Goal: Information Seeking & Learning: Learn about a topic

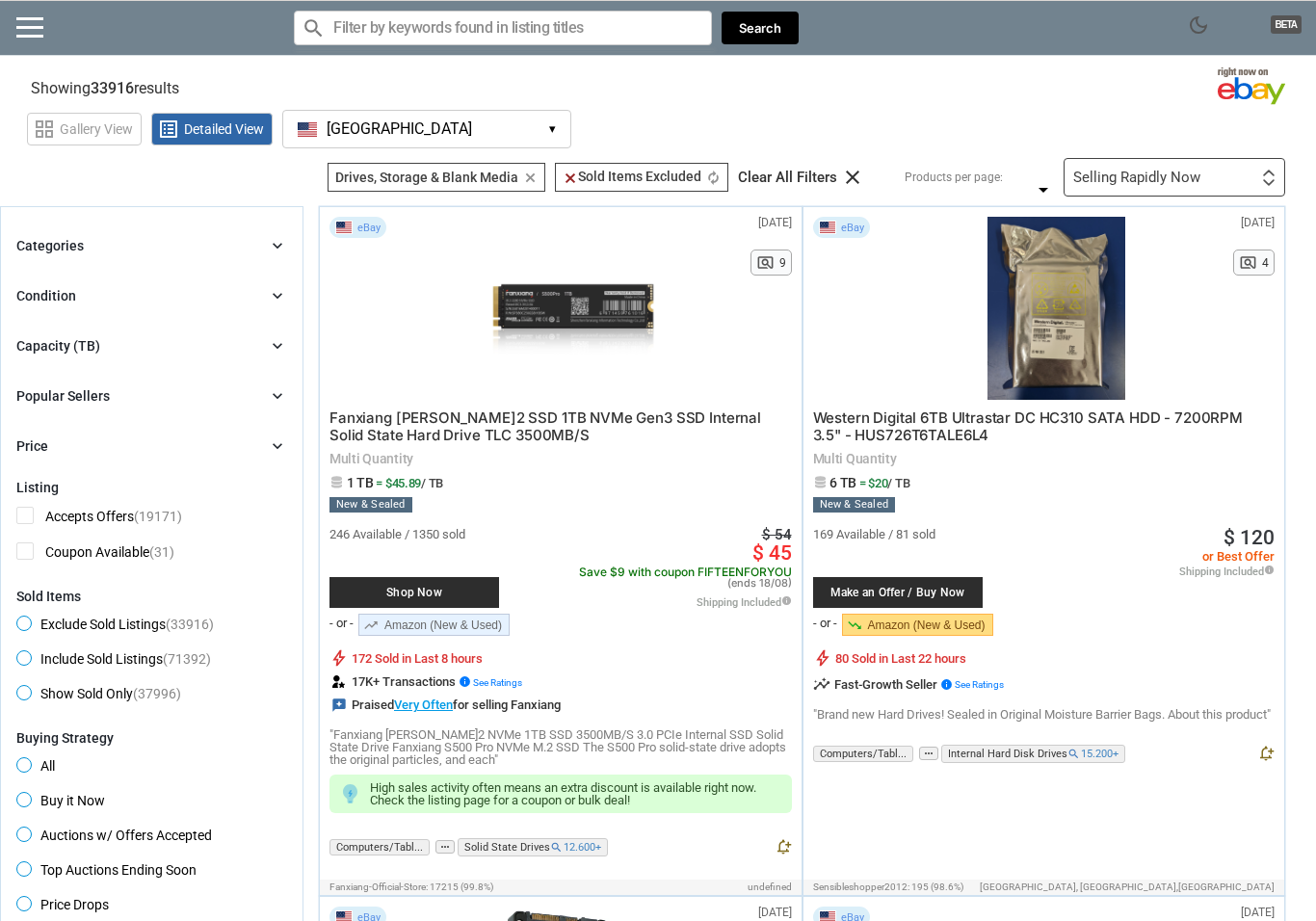
click at [564, 130] on button "[GEOGRAPHIC_DATA] [GEOGRAPHIC_DATA] ▾" at bounding box center [426, 129] width 289 height 39
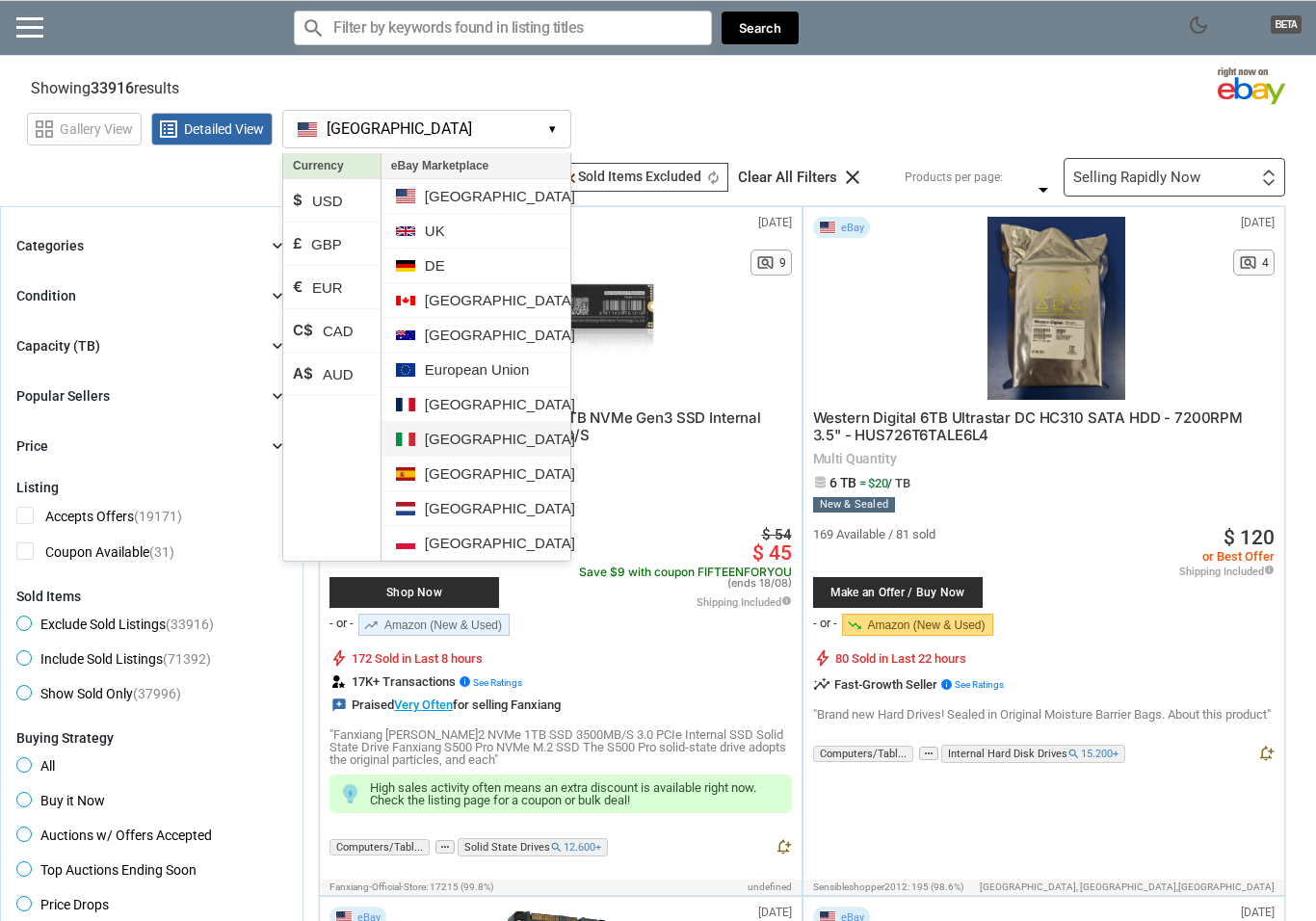
click at [444, 437] on li "[GEOGRAPHIC_DATA]" at bounding box center [476, 439] width 189 height 35
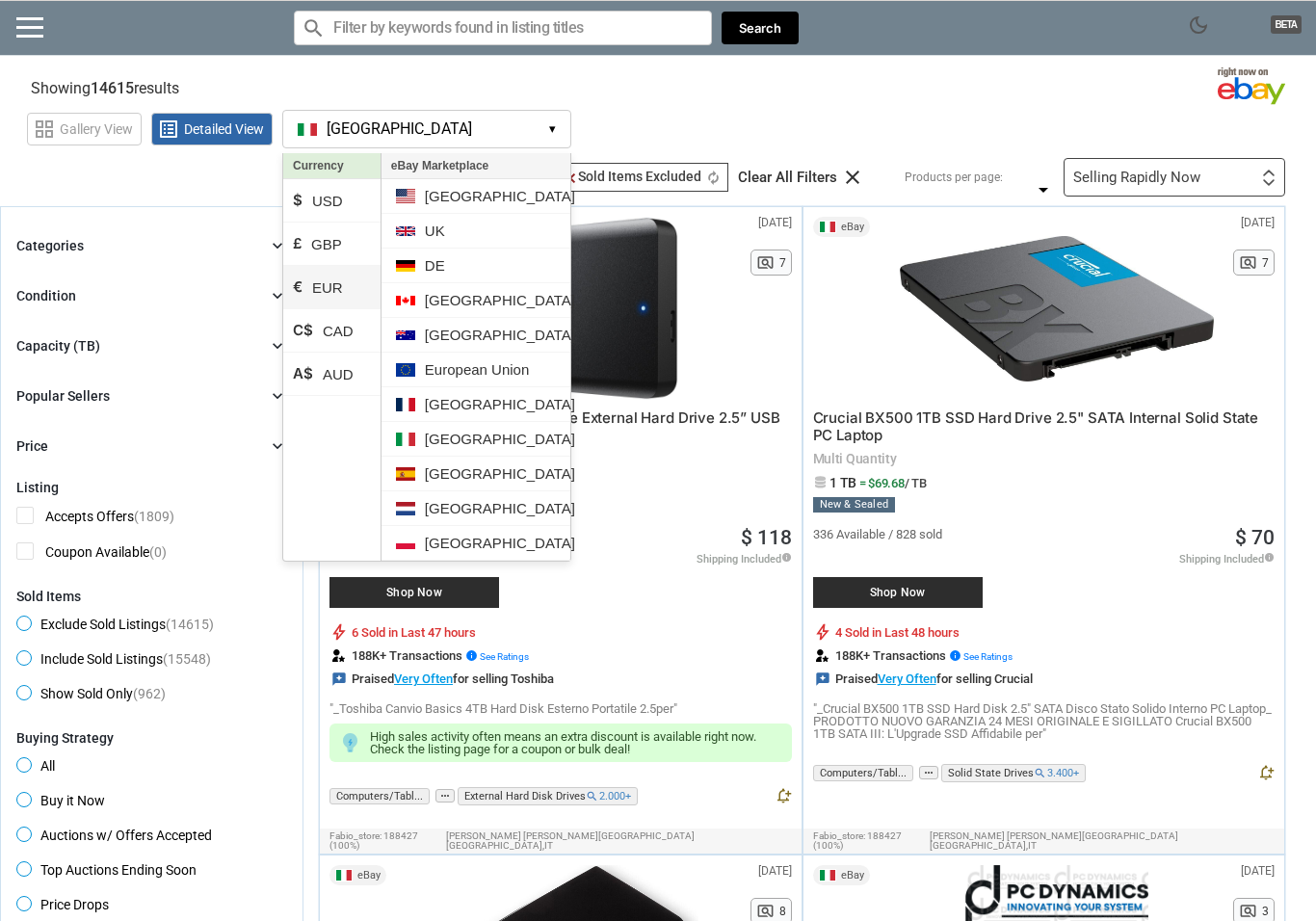
click at [338, 286] on li "€ EUR" at bounding box center [332, 288] width 97 height 44
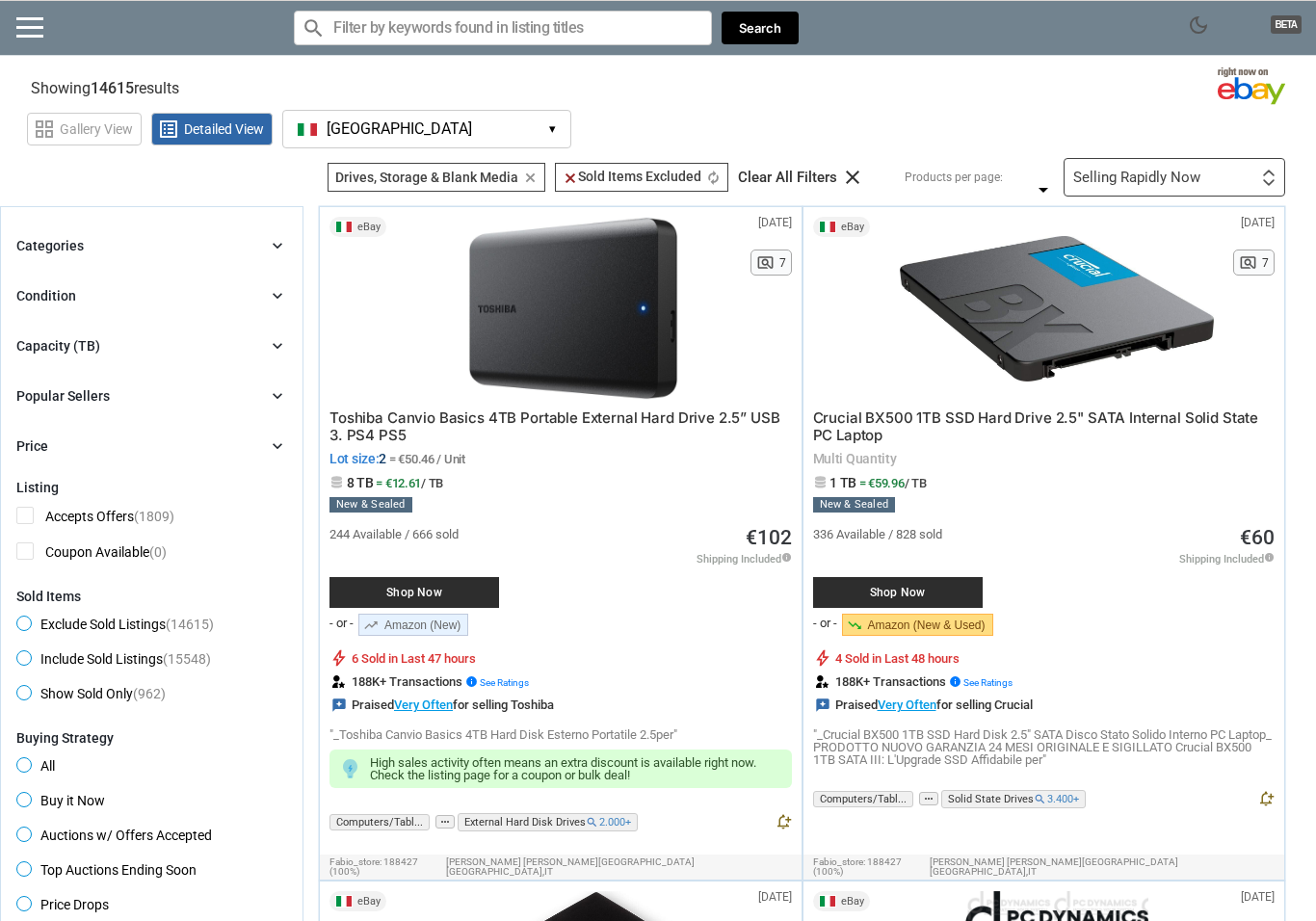
click at [1235, 83] on img at bounding box center [1252, 87] width 104 height 44
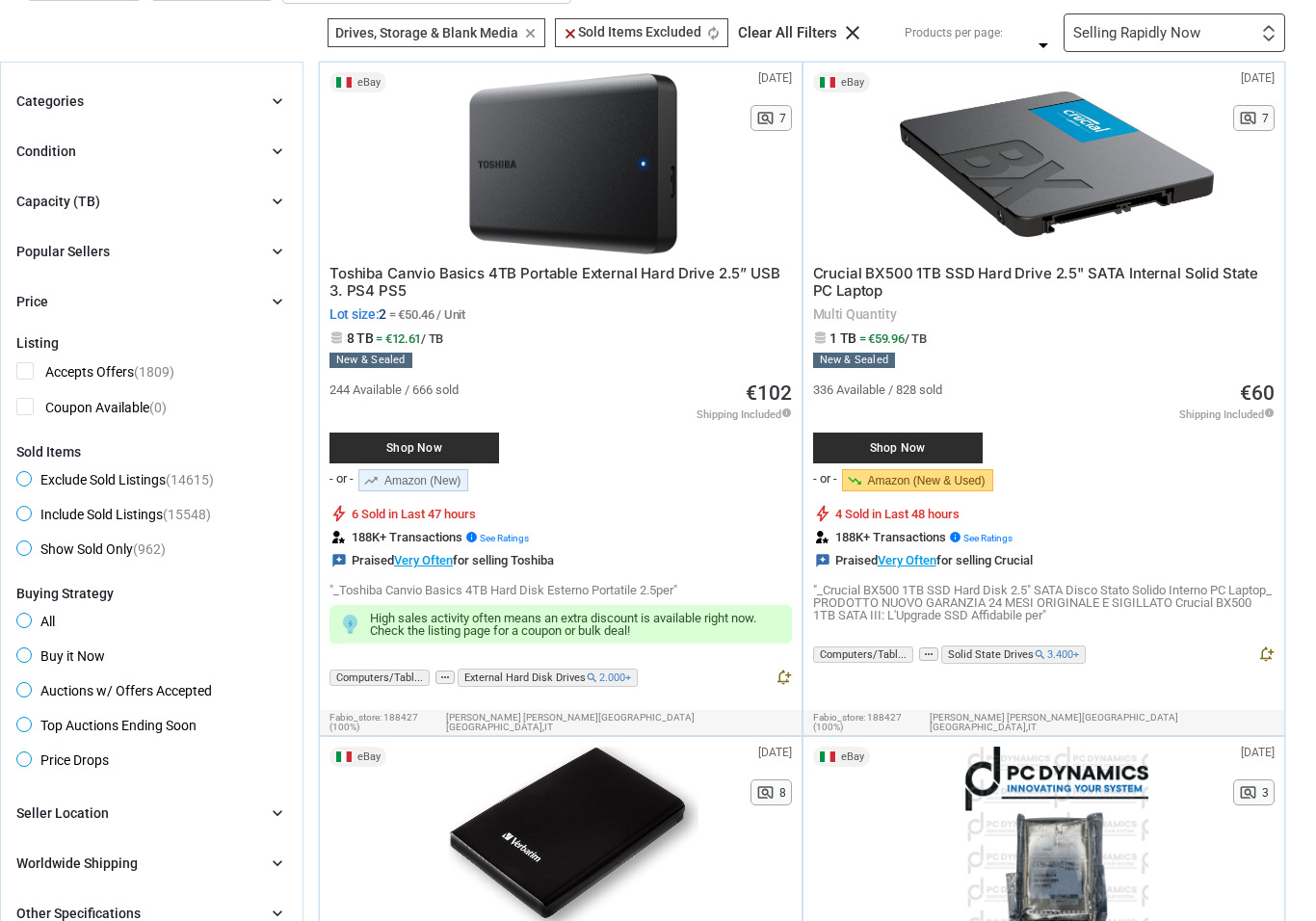
scroll to position [154, 0]
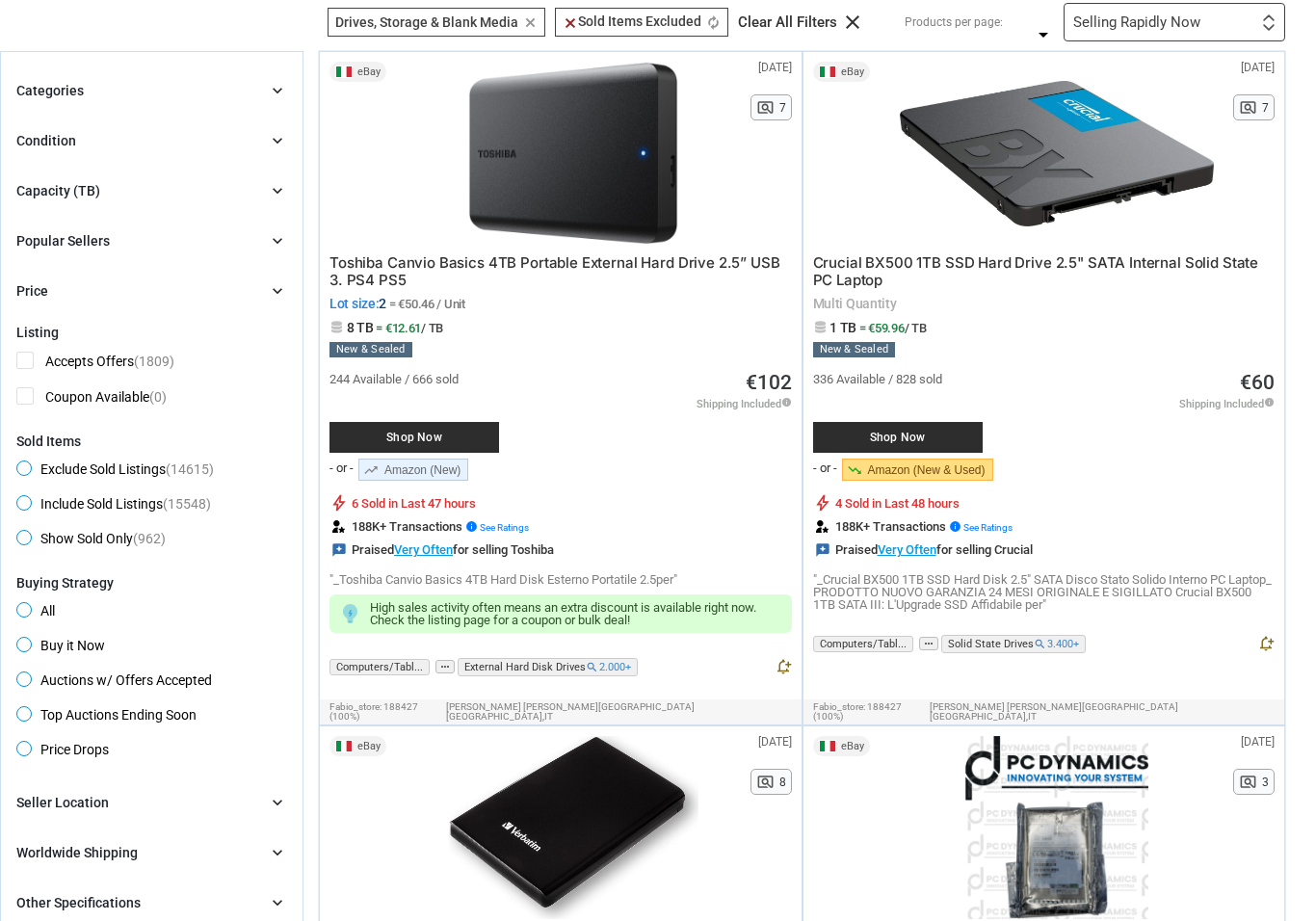
click at [437, 472] on link "trending_up Amazon (New)" at bounding box center [413, 470] width 110 height 22
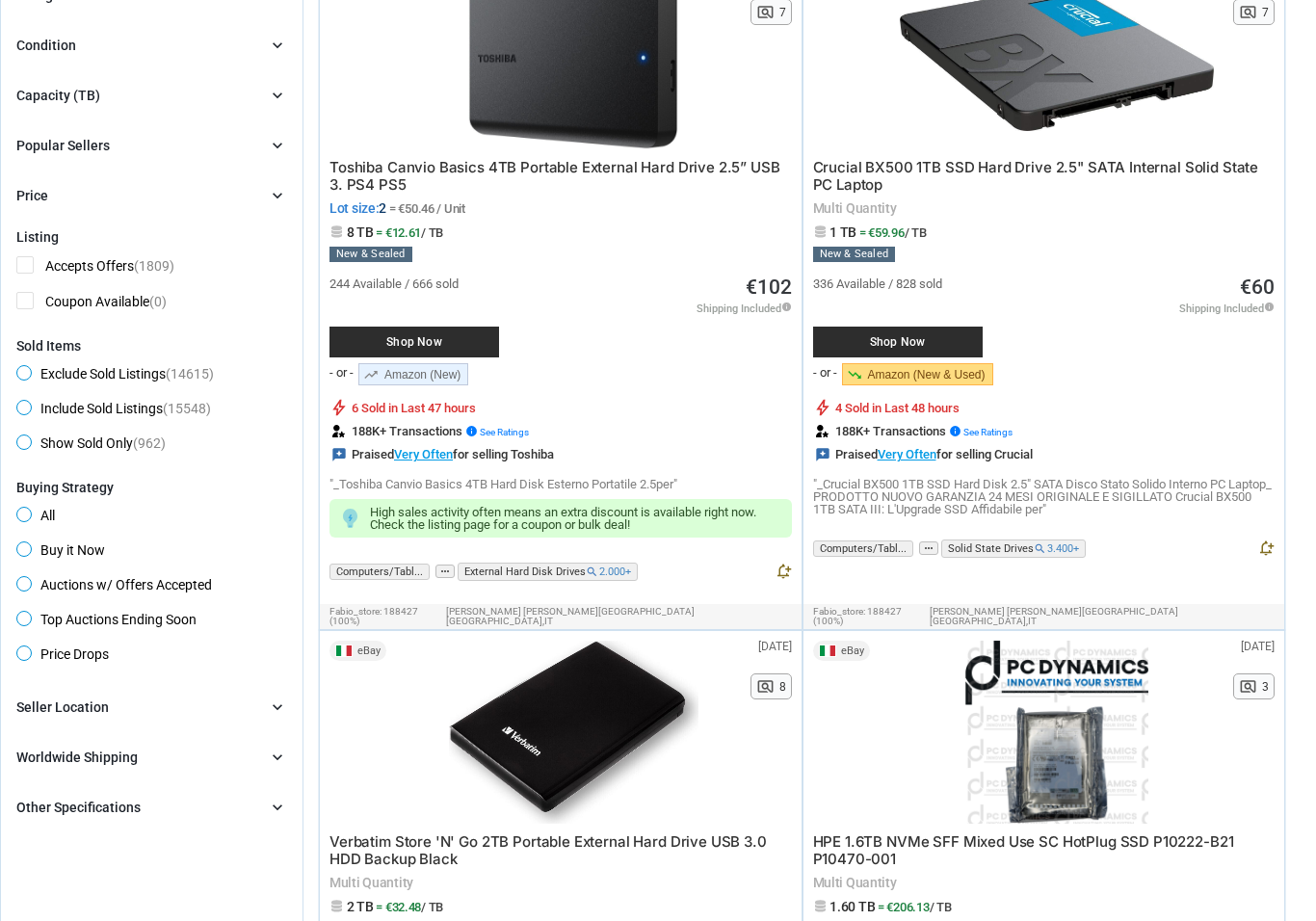
scroll to position [0, 0]
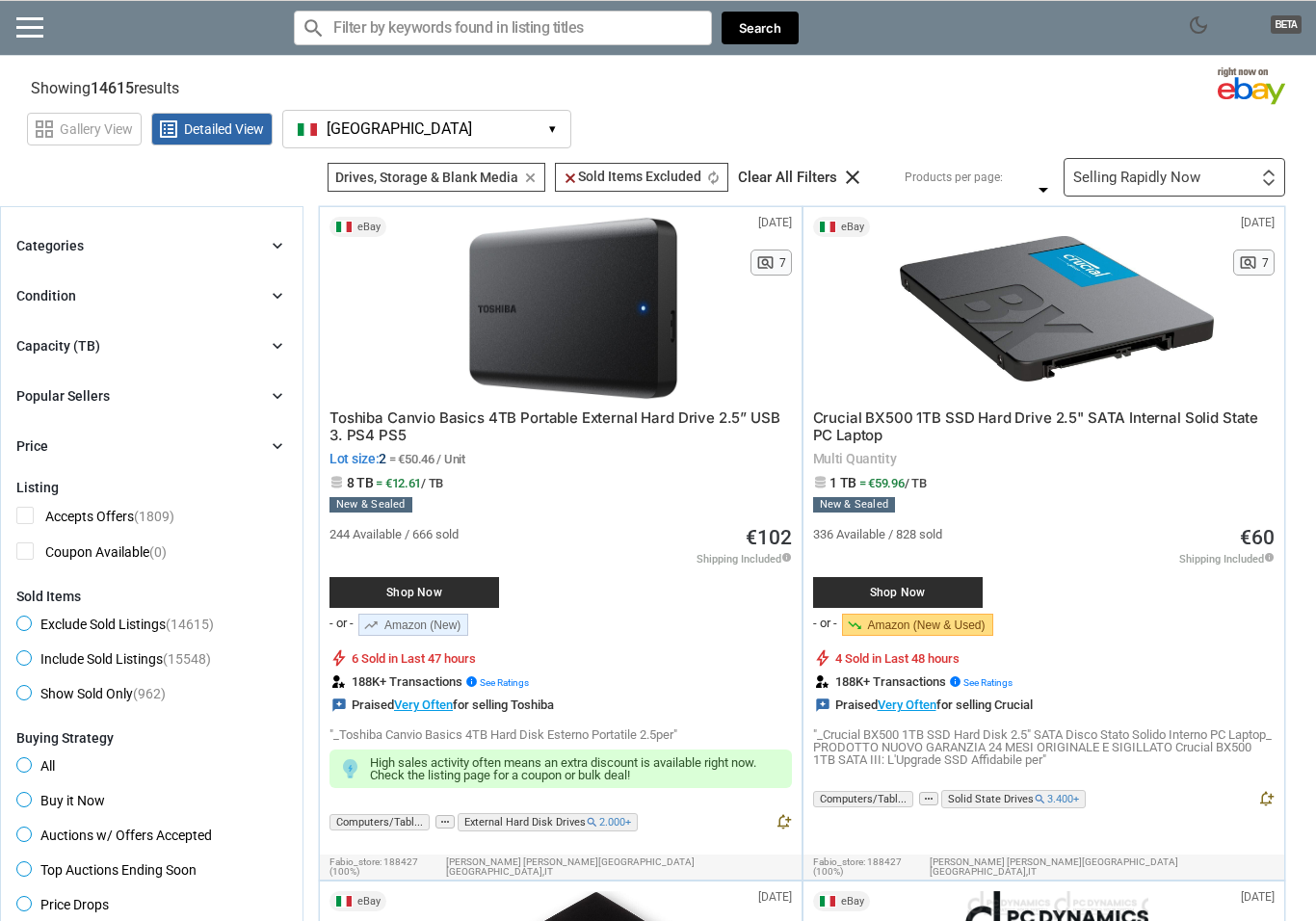
click at [281, 241] on icon "chevron_right" at bounding box center [276, 244] width 19 height 19
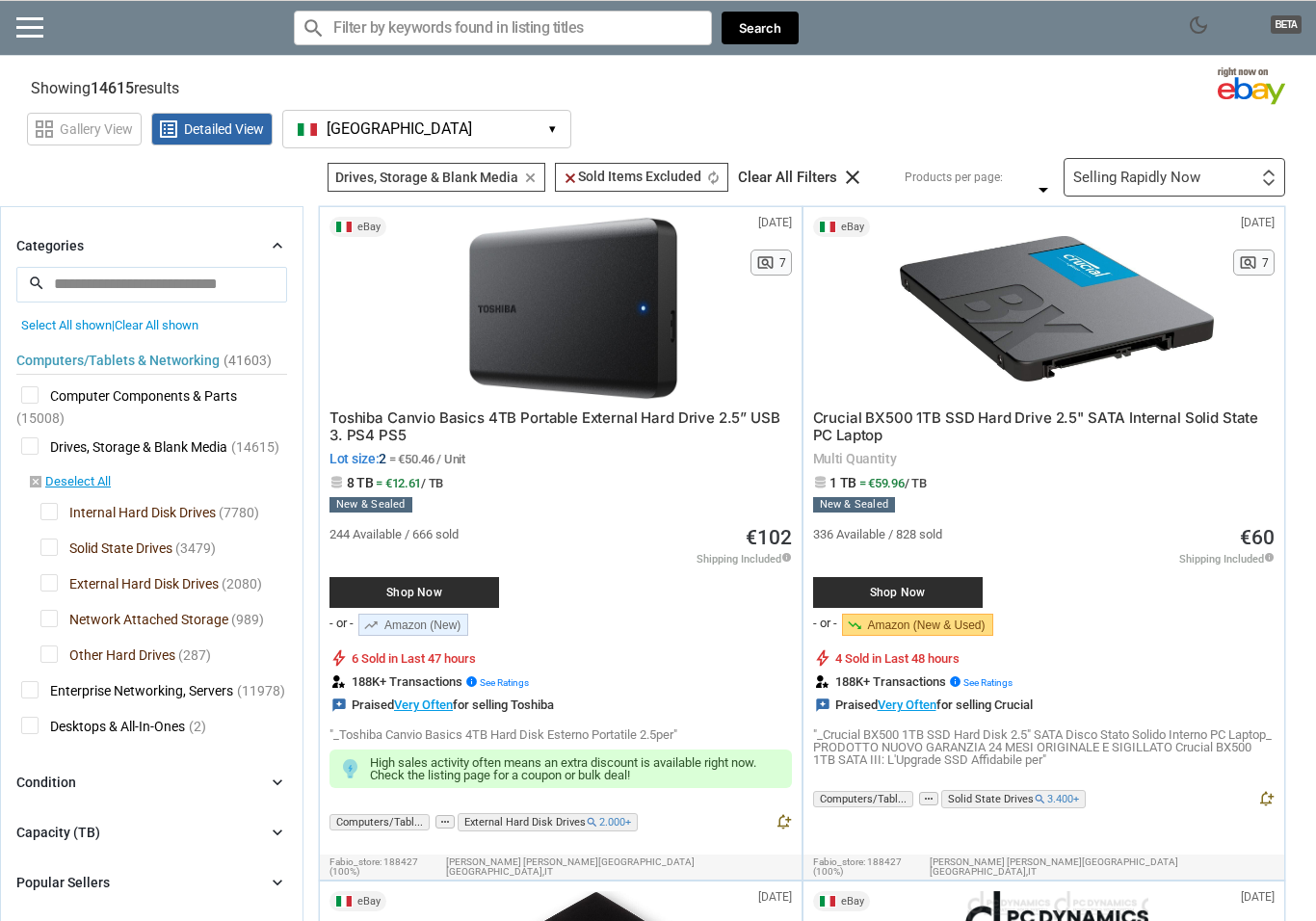
click at [50, 514] on span "Internal Hard Disk Drives" at bounding box center [128, 515] width 175 height 24
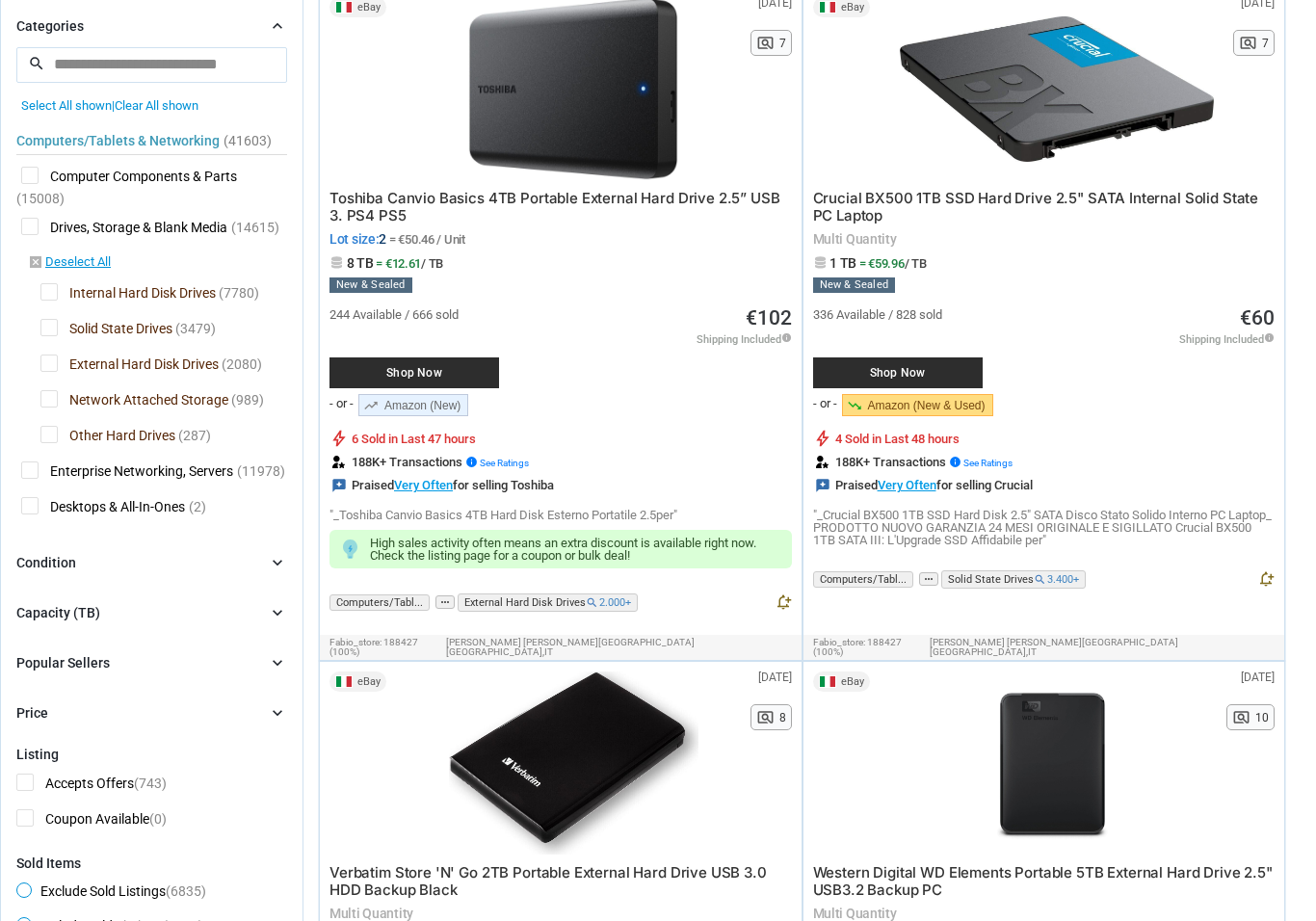
scroll to position [270, 0]
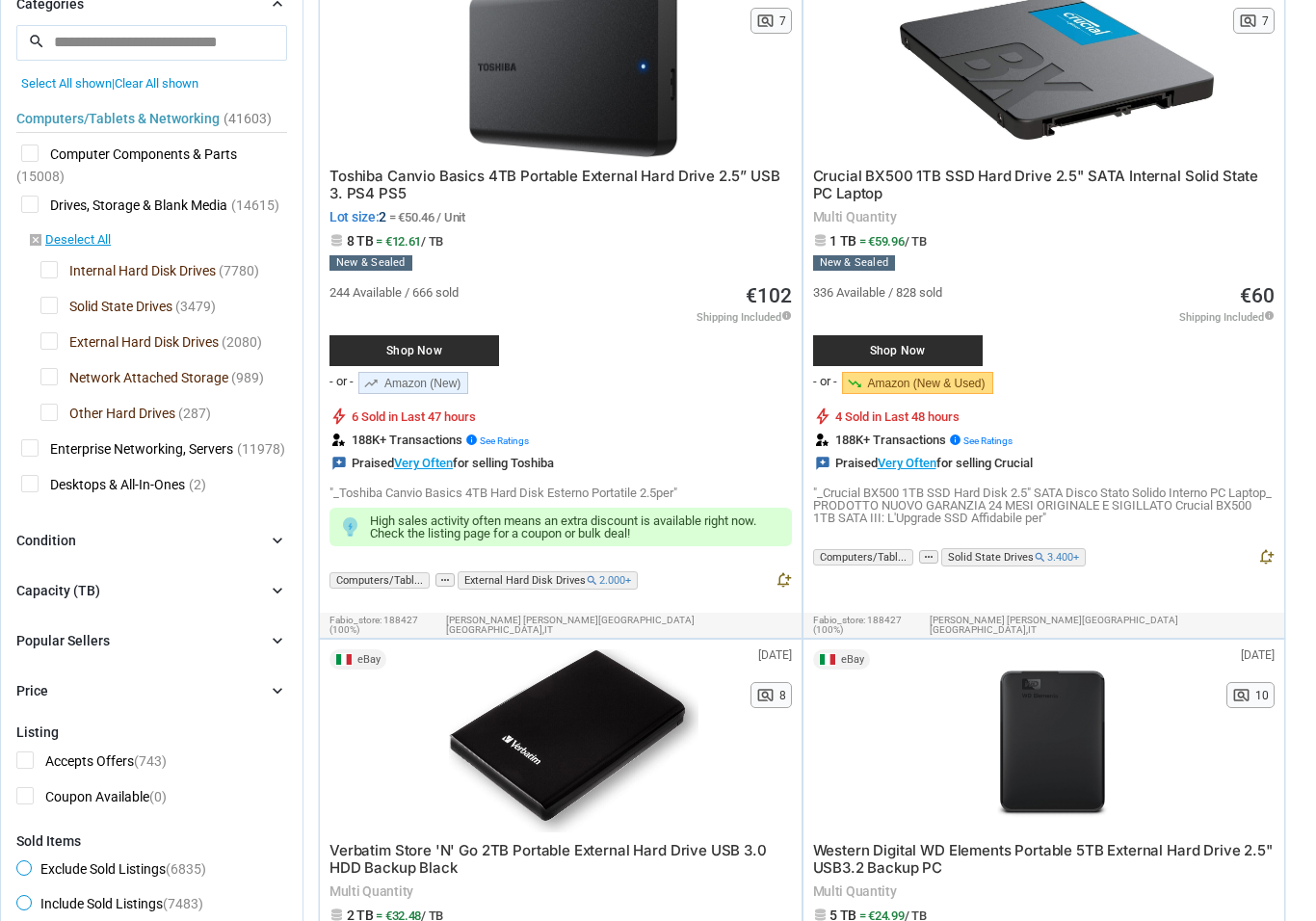
click at [272, 589] on icon "chevron_right" at bounding box center [276, 590] width 19 height 19
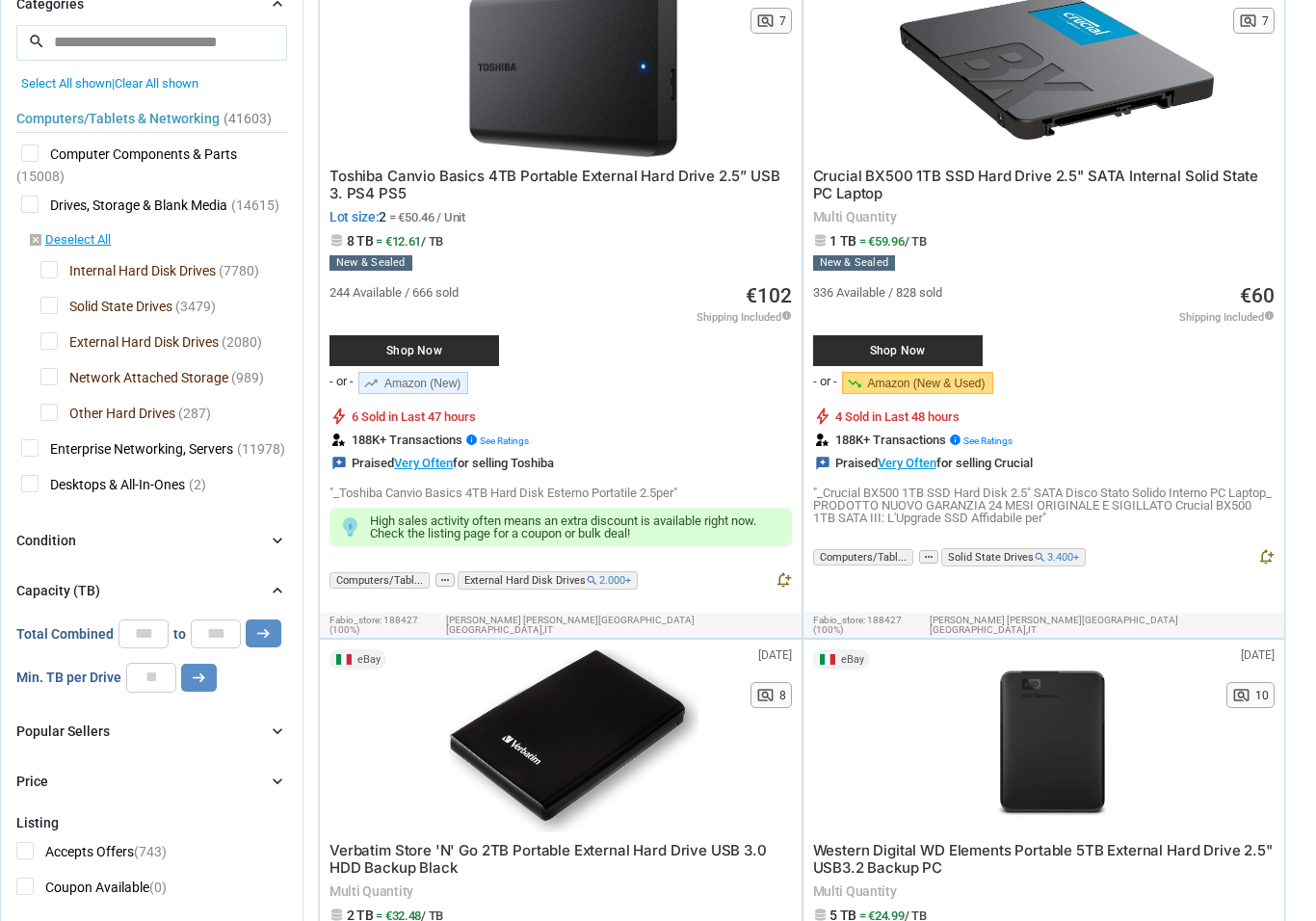
click at [272, 592] on icon "chevron_right" at bounding box center [276, 590] width 19 height 19
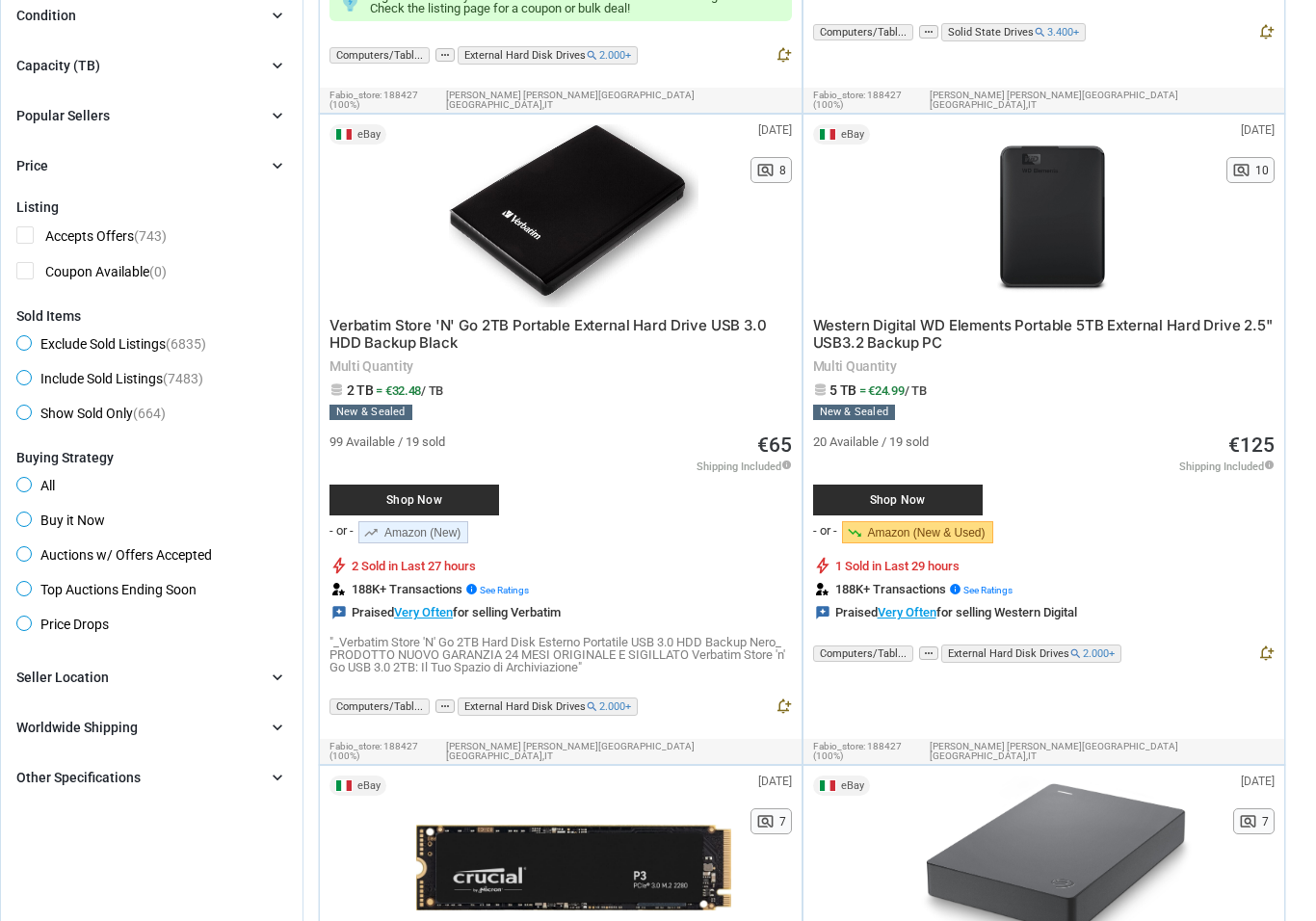
scroll to position [796, 0]
click at [279, 677] on icon "chevron_right" at bounding box center [276, 677] width 19 height 19
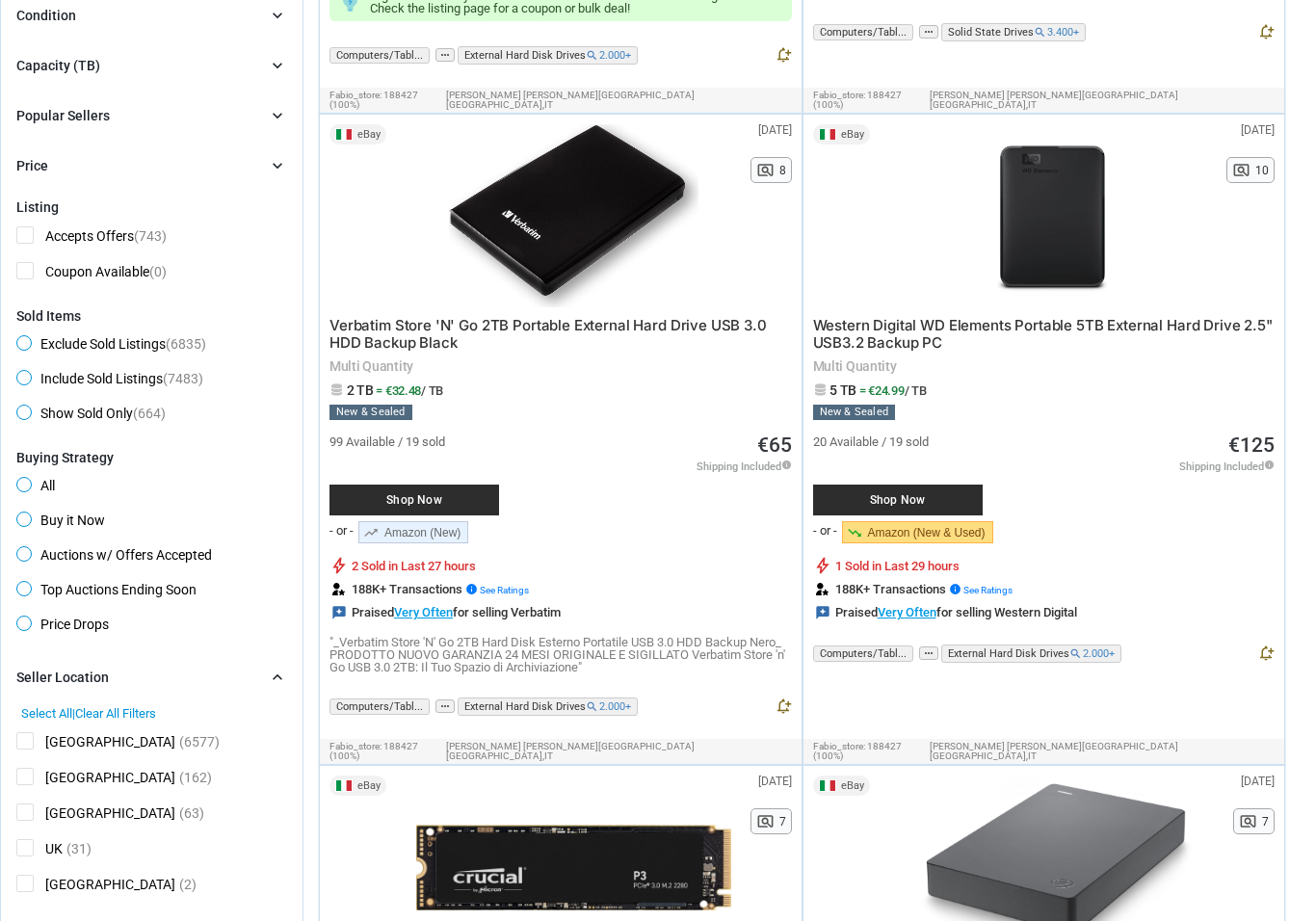
click at [278, 677] on icon "chevron_right" at bounding box center [276, 677] width 19 height 19
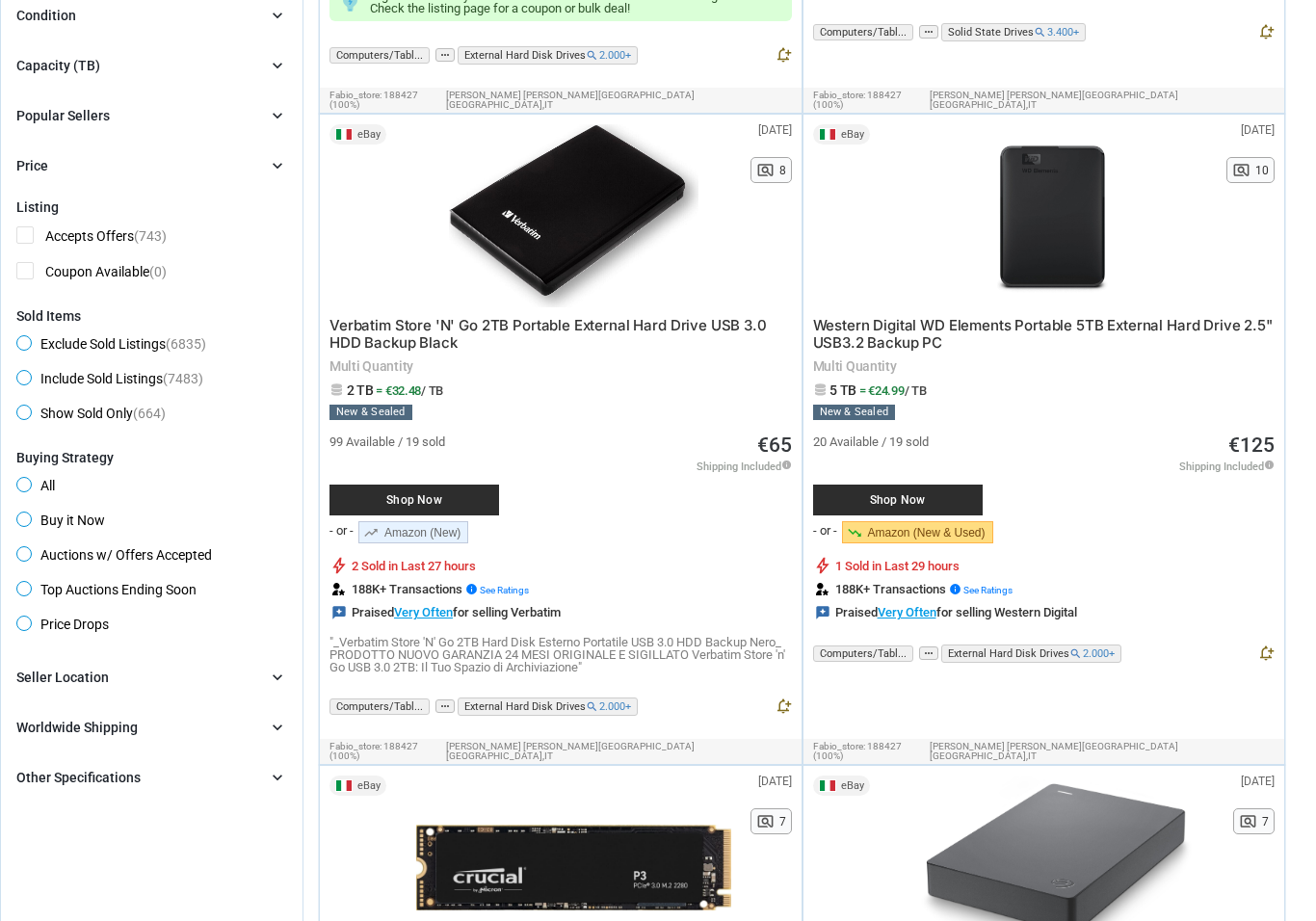
click at [271, 723] on icon "chevron_right" at bounding box center [276, 726] width 19 height 19
click at [280, 782] on icon "chevron_right" at bounding box center [276, 777] width 19 height 19
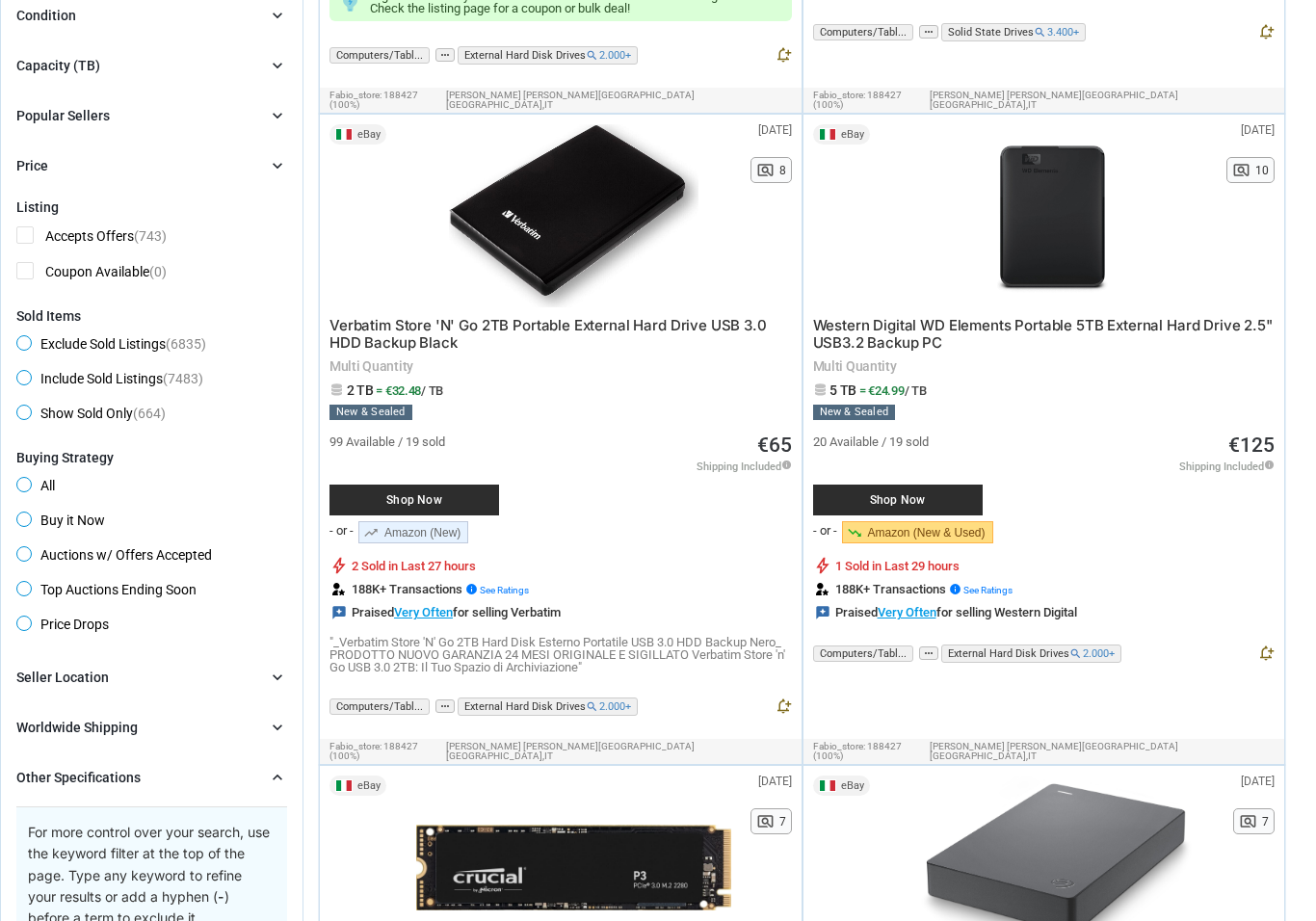
click at [279, 781] on icon "chevron_right" at bounding box center [276, 777] width 19 height 19
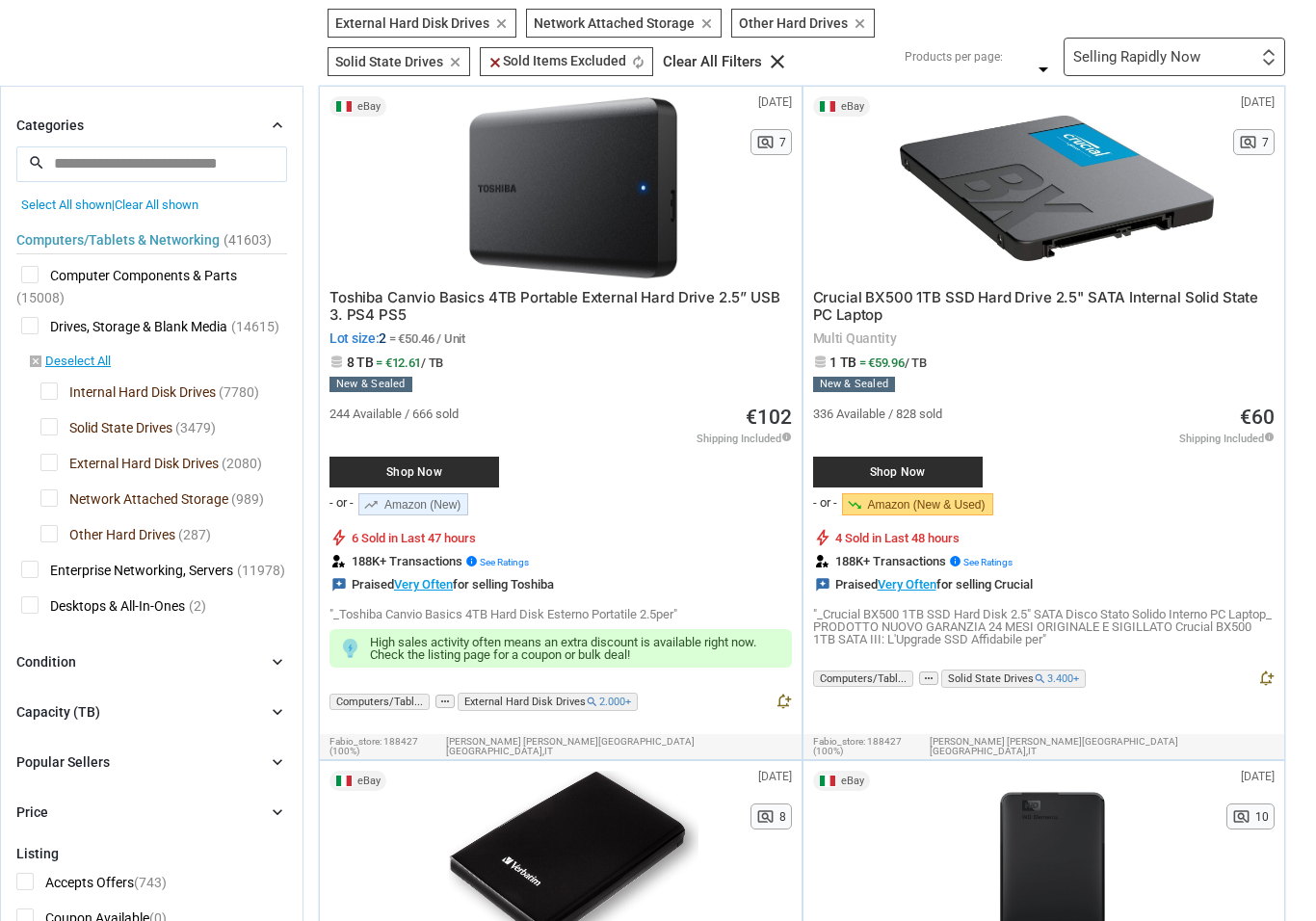
scroll to position [0, 0]
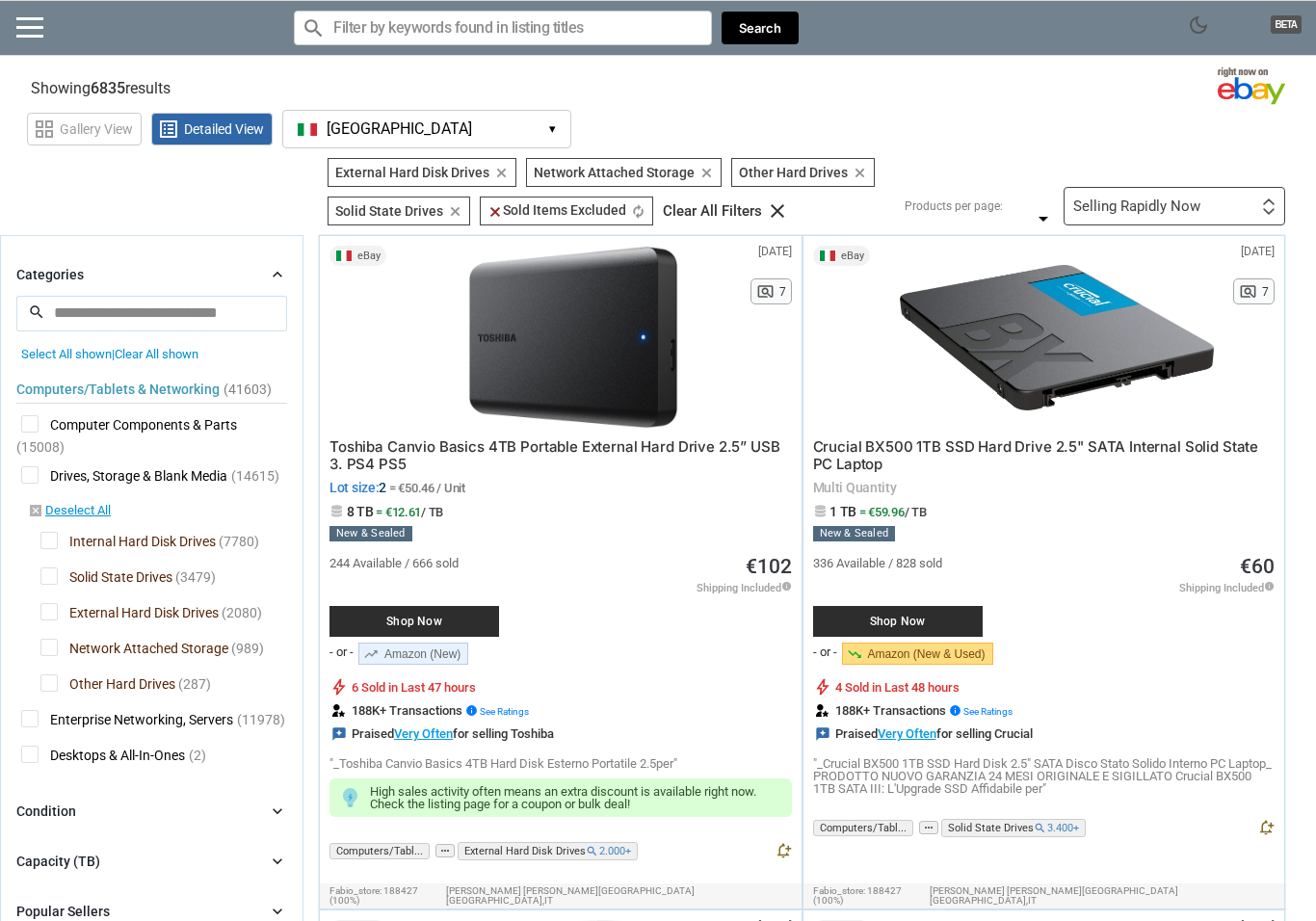
click at [281, 275] on icon "chevron_right" at bounding box center [276, 274] width 19 height 19
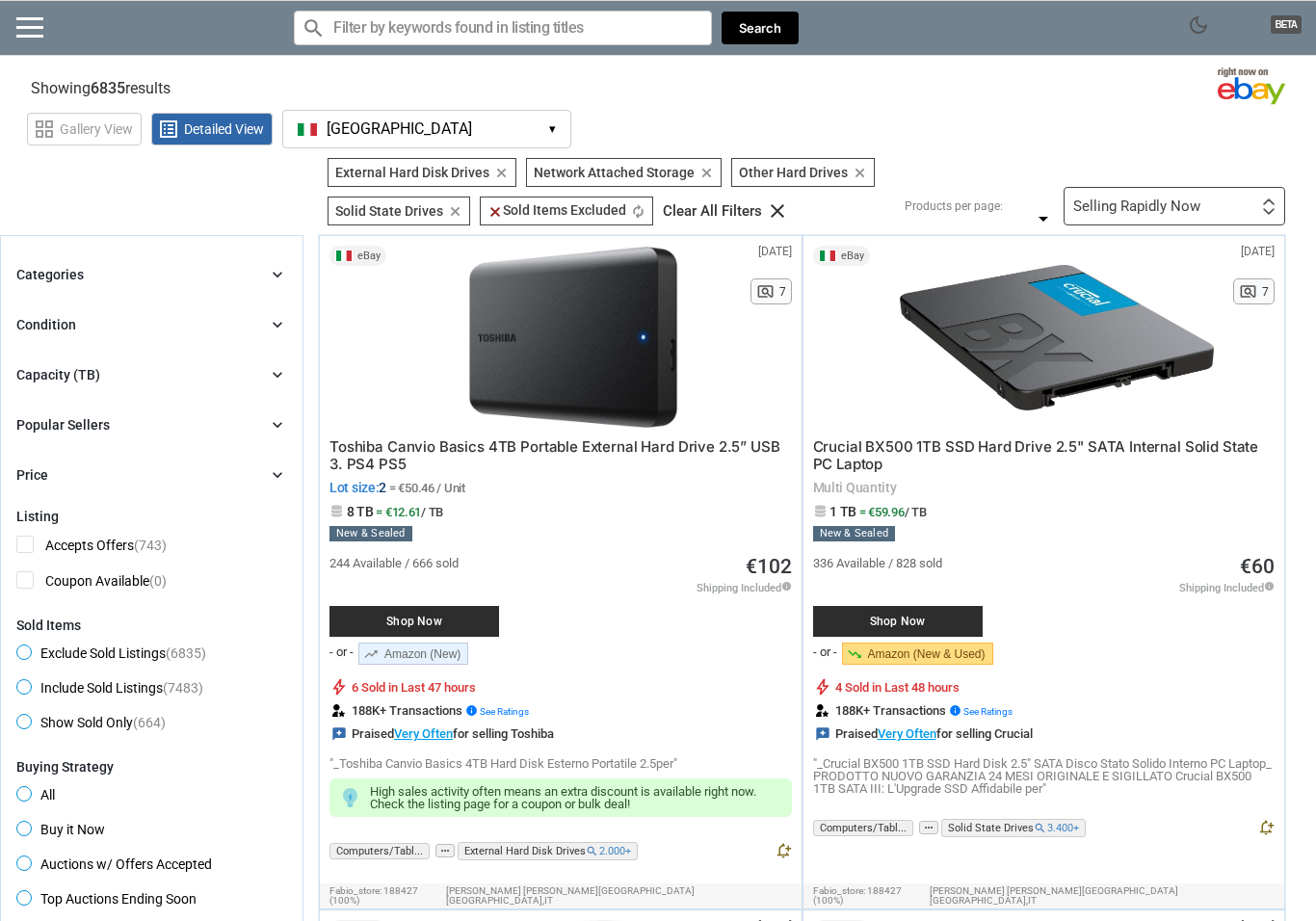
click at [276, 275] on icon "chevron_right" at bounding box center [276, 274] width 19 height 19
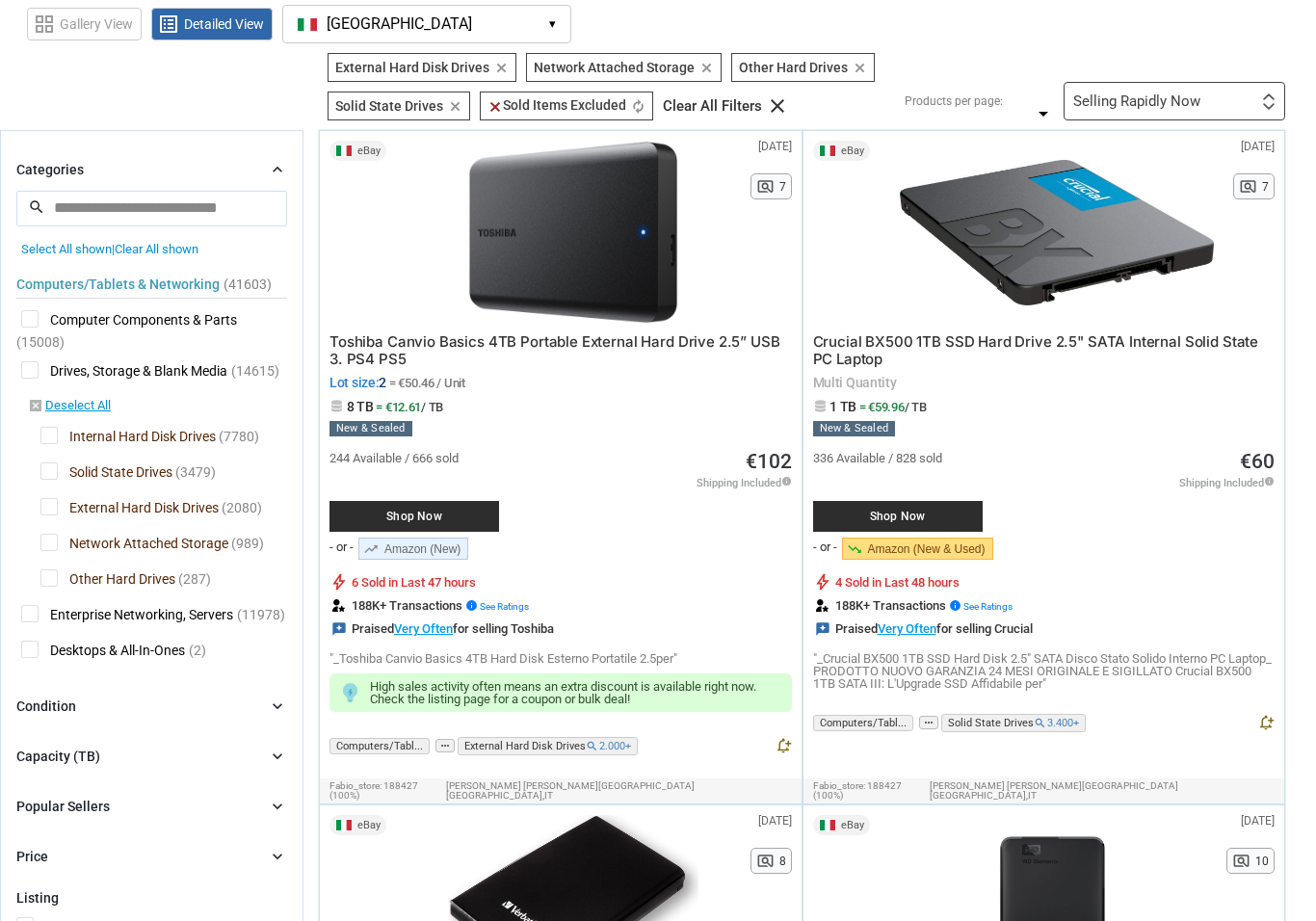
scroll to position [124, 0]
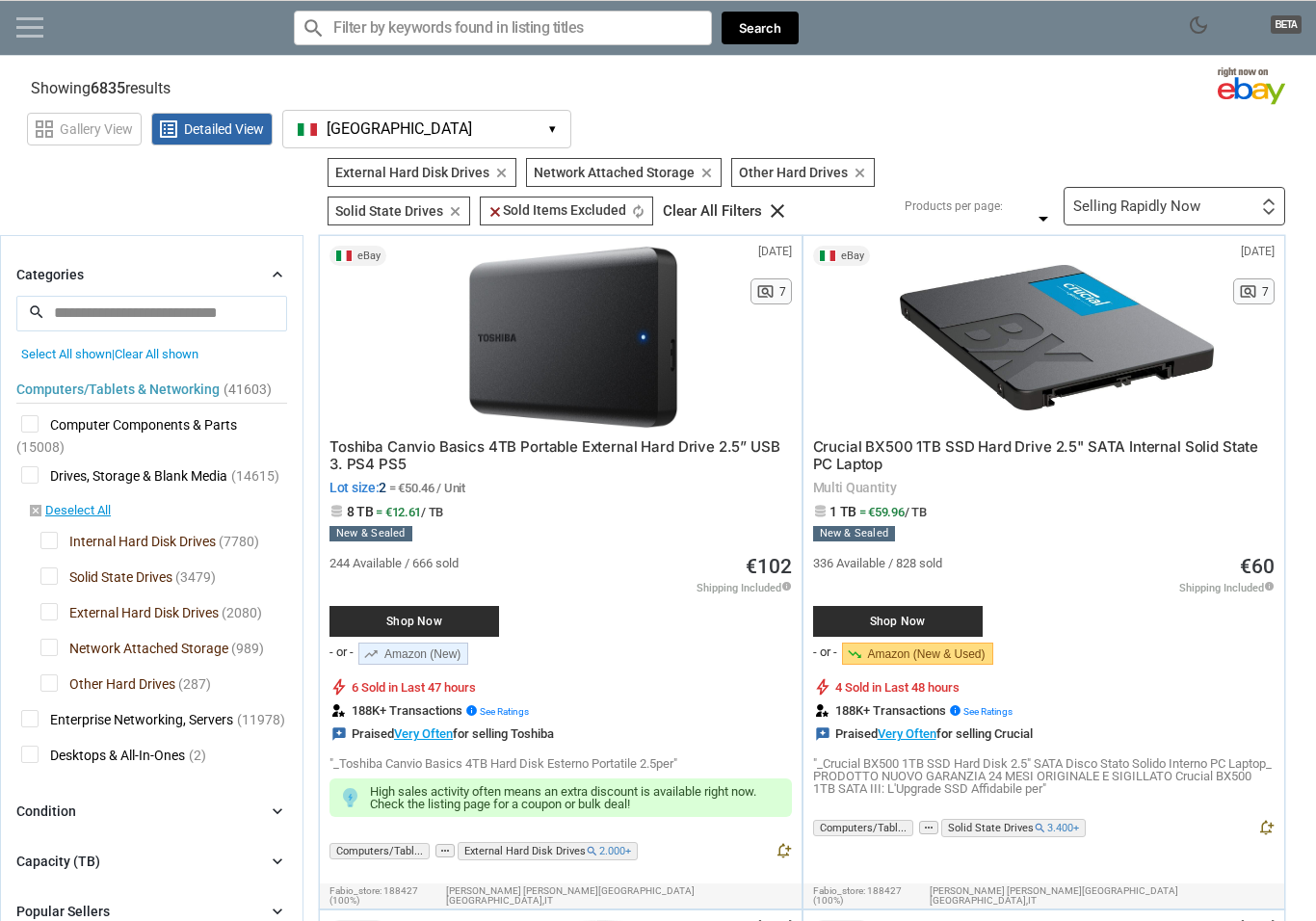
click at [35, 34] on link at bounding box center [29, 26] width 27 height 19
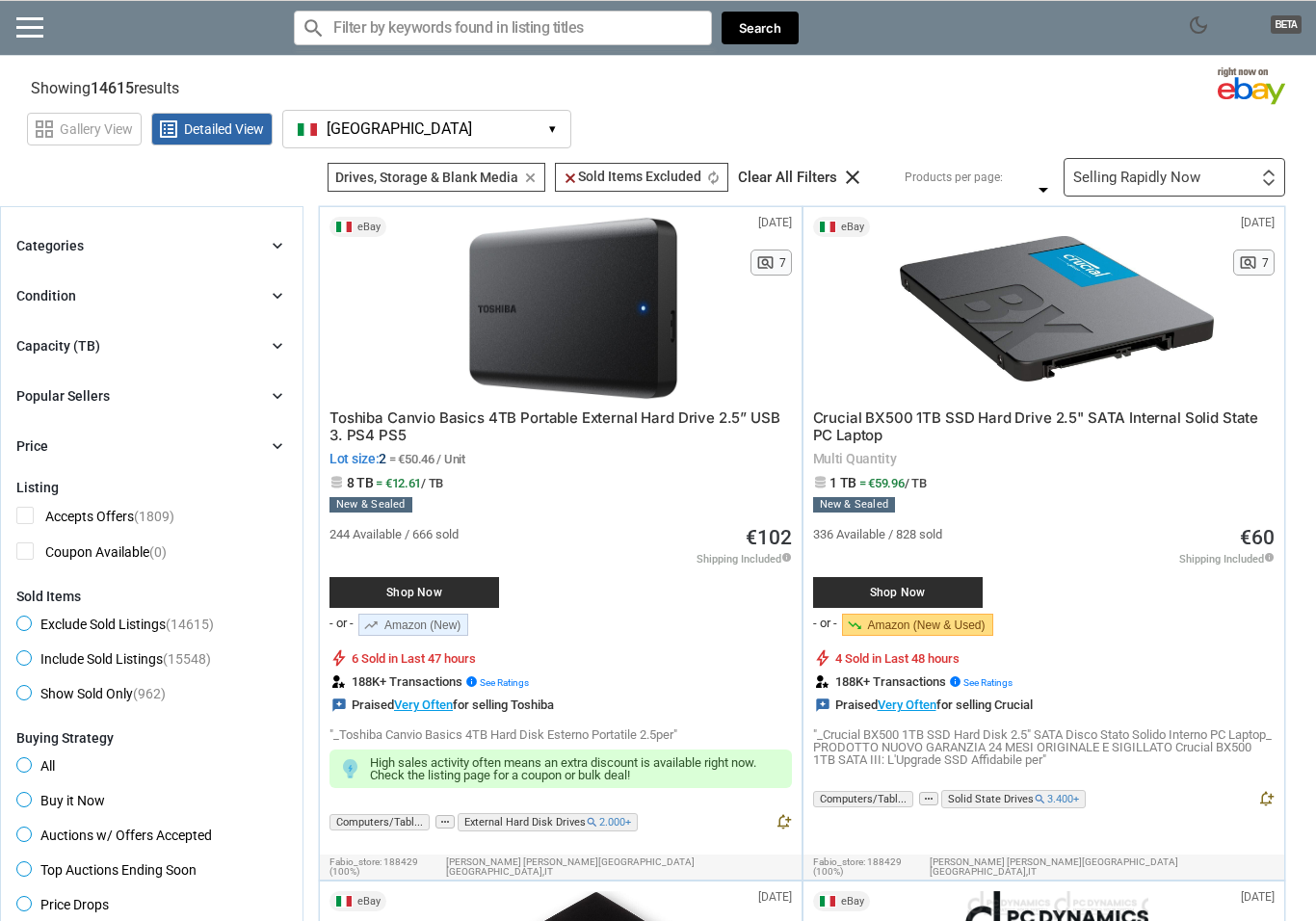
click at [1142, 176] on div "Selling Rapidly Now" at bounding box center [1137, 178] width 127 height 15
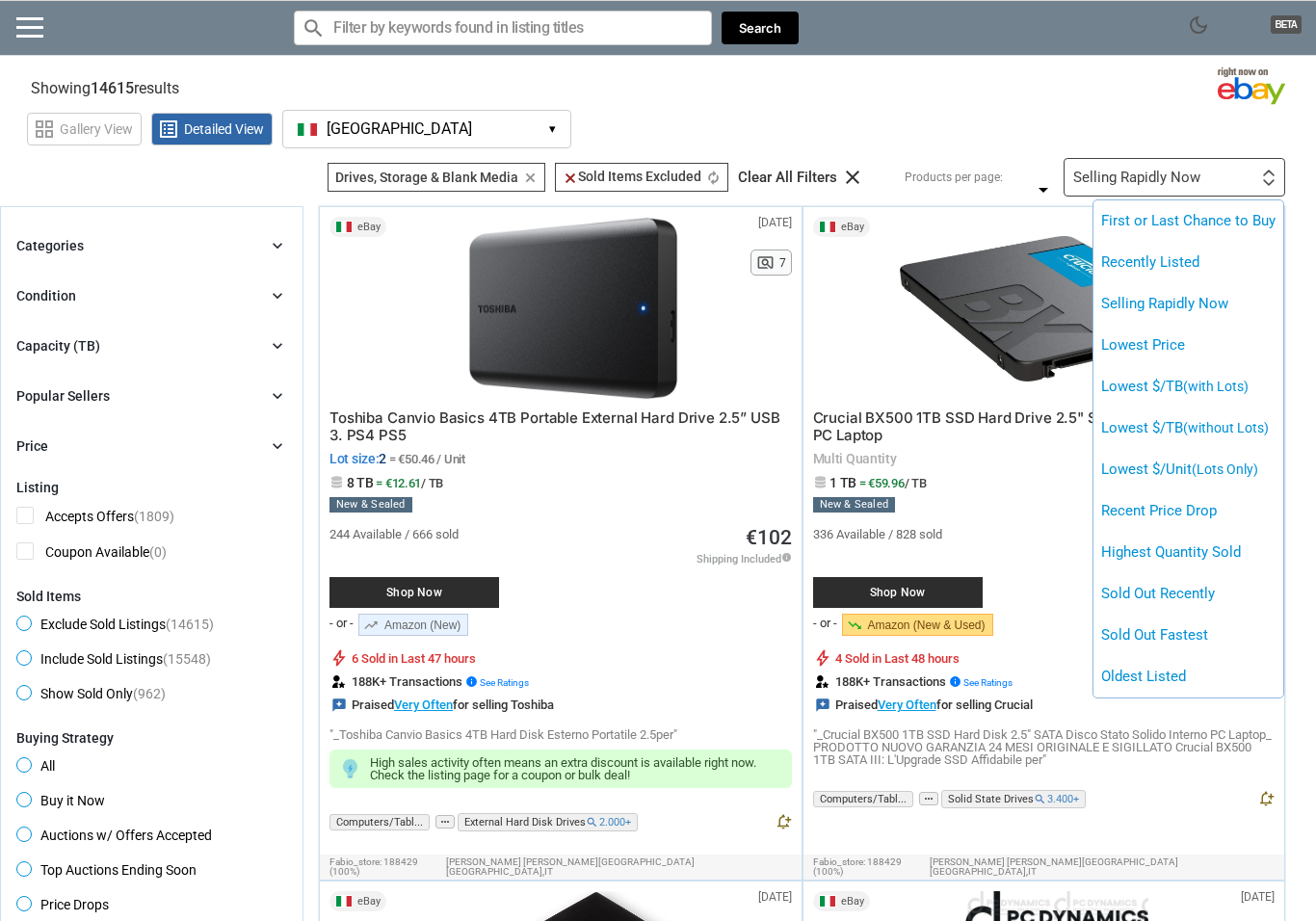
click at [1142, 175] on div at bounding box center [658, 460] width 1316 height 921
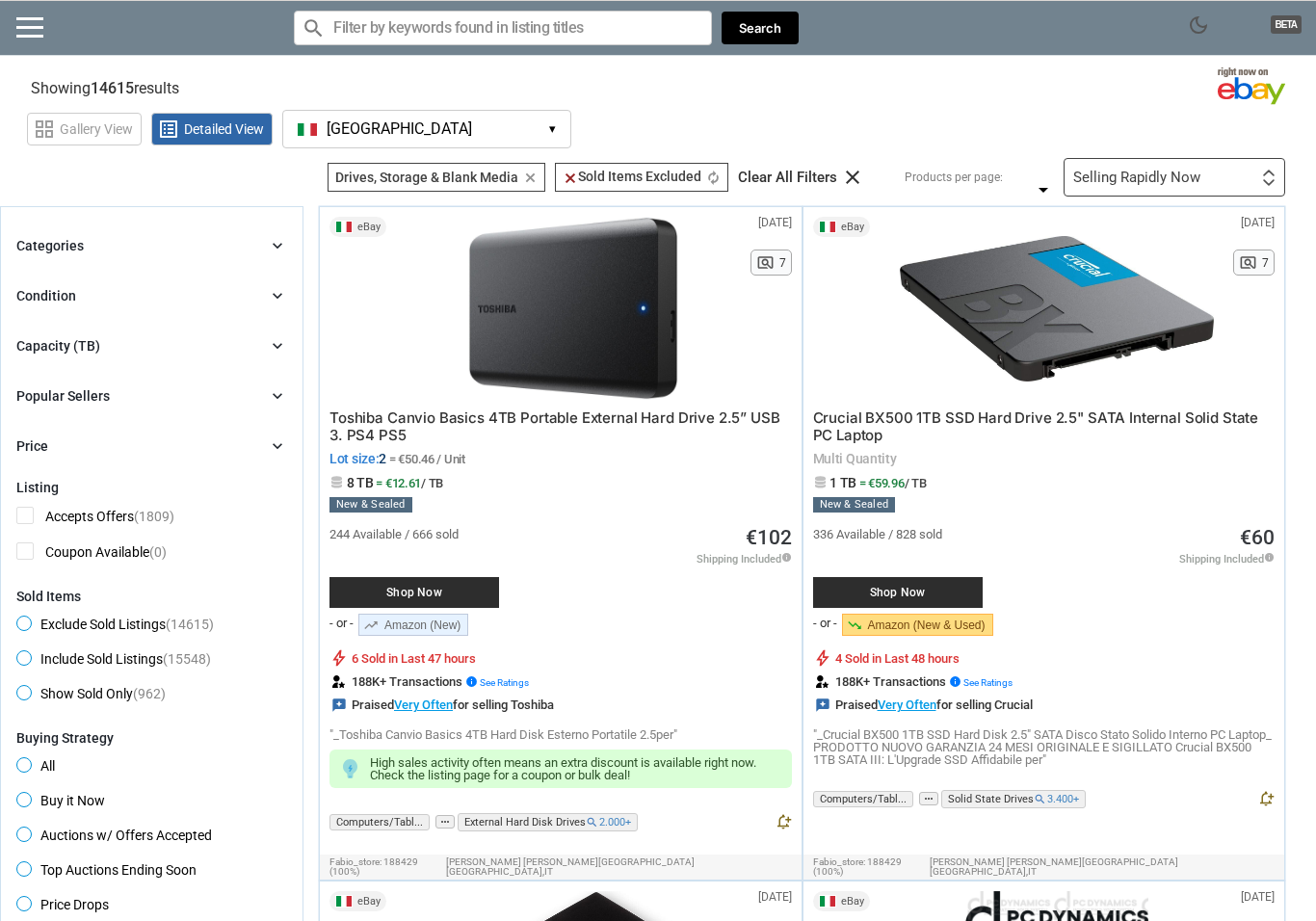
click at [1244, 89] on img at bounding box center [1252, 87] width 104 height 44
click at [934, 628] on link "trending_down Amazon (New & Used)" at bounding box center [917, 624] width 151 height 22
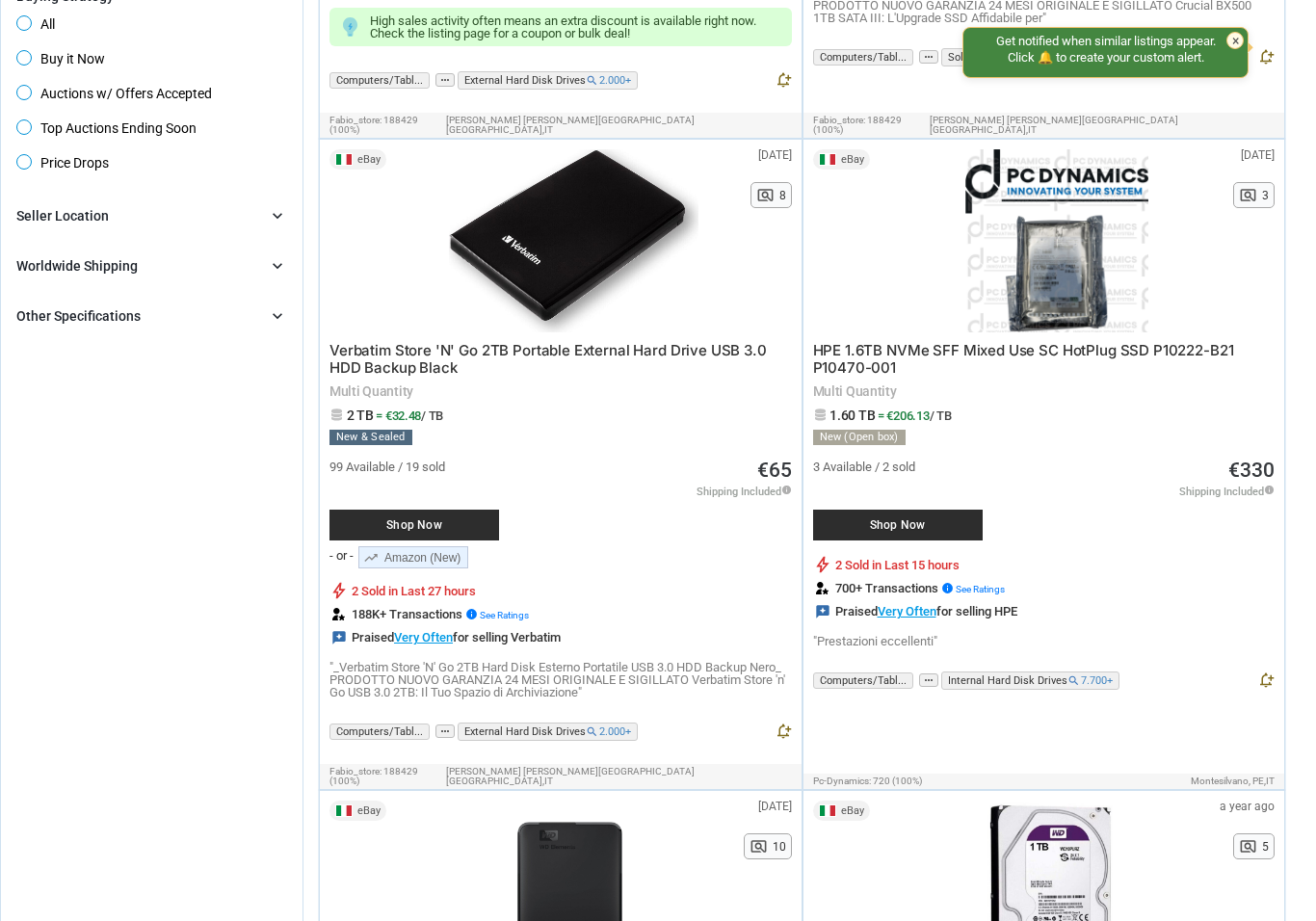
scroll to position [742, 0]
click at [272, 266] on icon "chevron_right" at bounding box center [276, 264] width 19 height 19
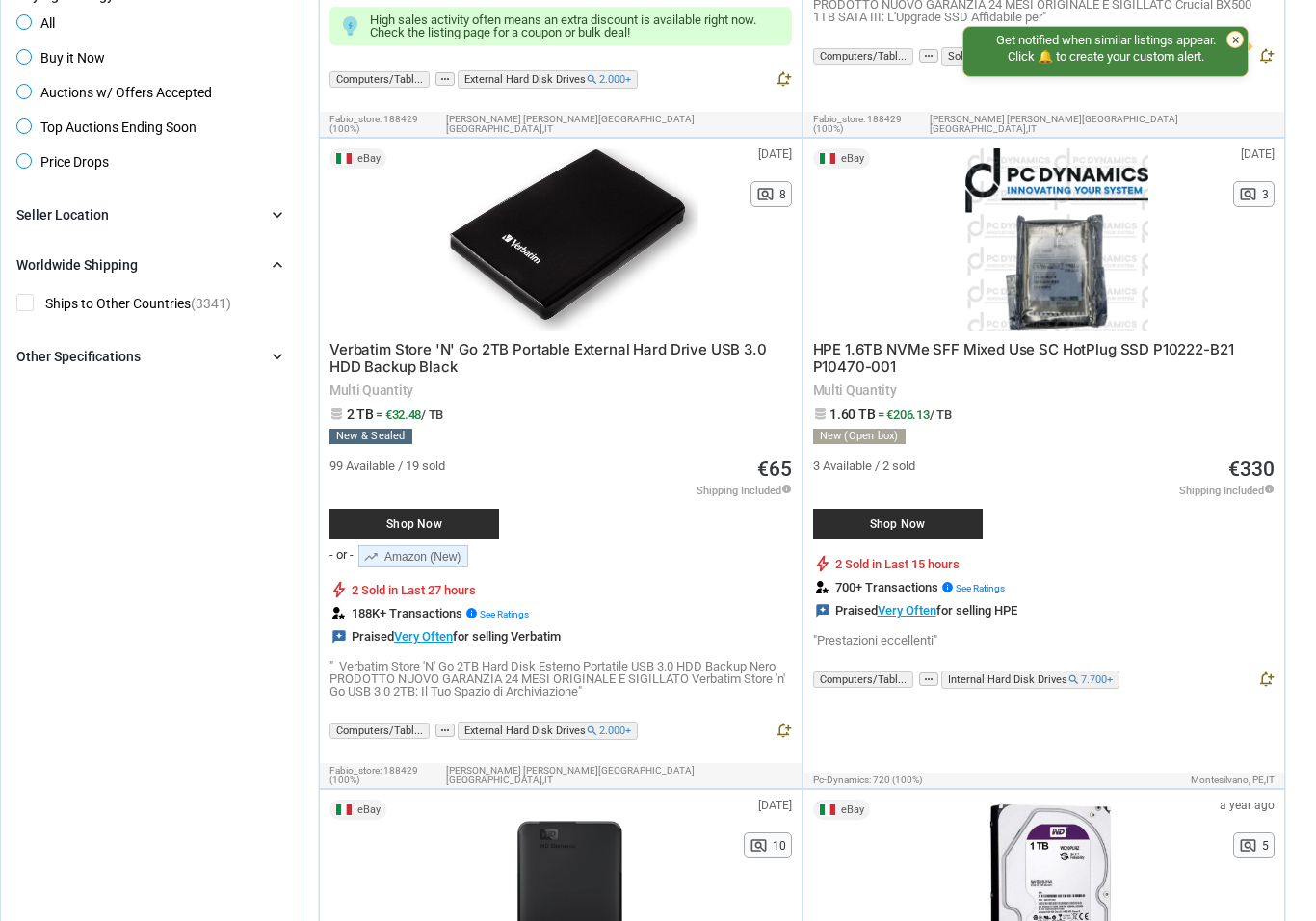
click at [272, 269] on icon "chevron_right" at bounding box center [276, 264] width 19 height 19
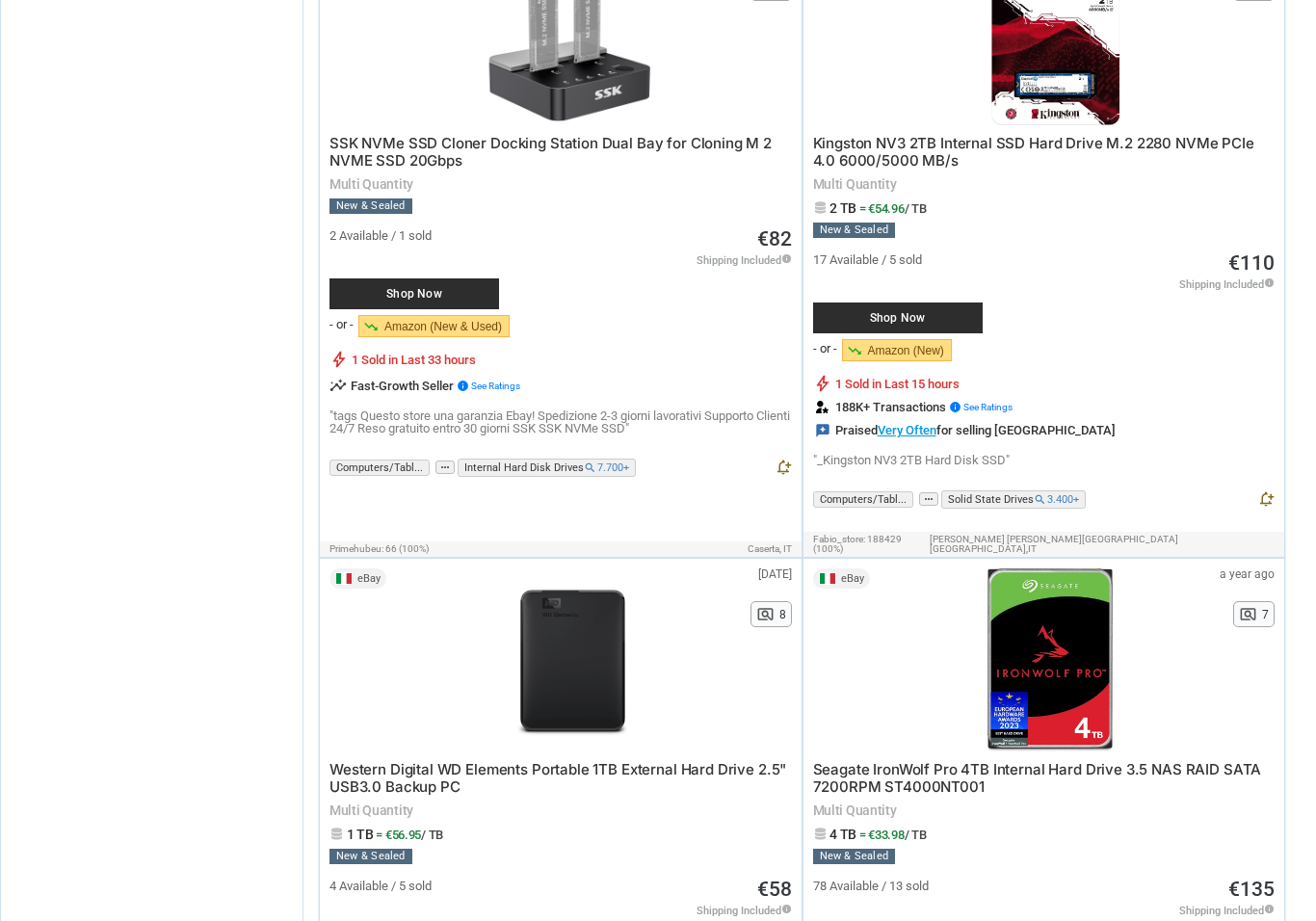
scroll to position [3448, 0]
